Goal: Task Accomplishment & Management: Manage account settings

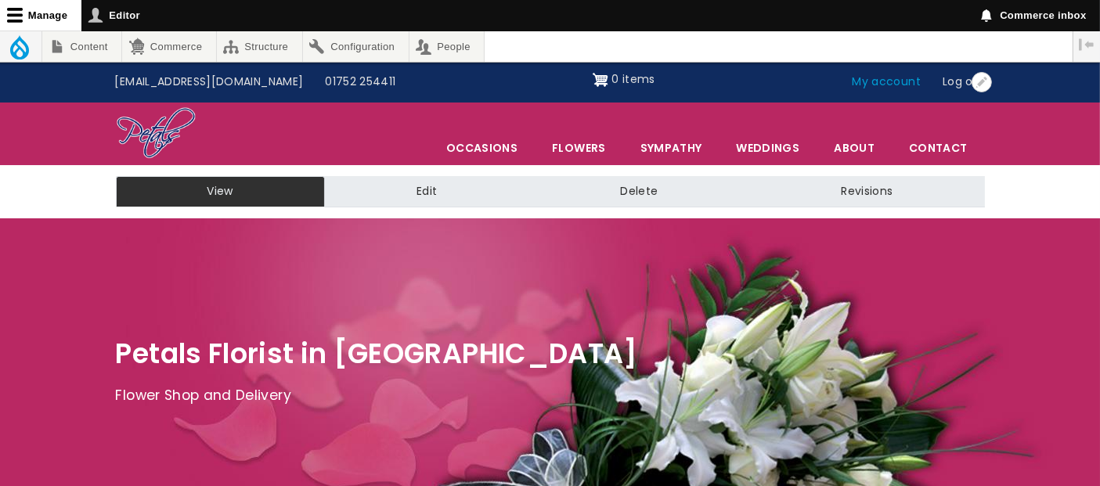
click at [882, 77] on link "My account" at bounding box center [887, 82] width 91 height 30
